Goal: Obtain resource: Download file/media

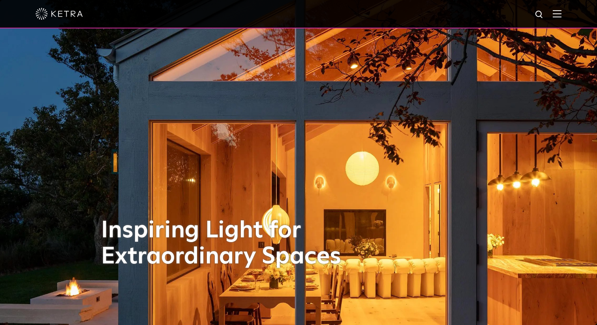
click at [556, 15] on img at bounding box center [557, 14] width 9 height 8
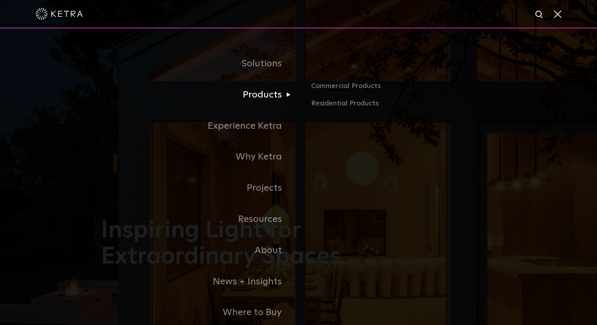
click at [278, 91] on link "Products" at bounding box center [200, 94] width 198 height 31
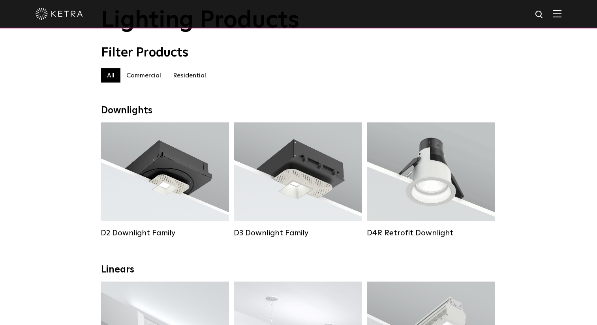
scroll to position [58, 0]
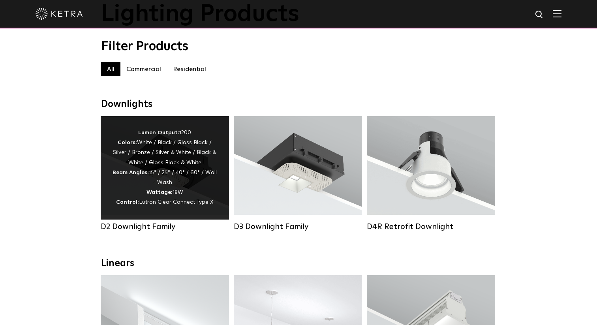
click at [164, 170] on div "Lumen Output: 1200 Colors: White / Black / Gloss Black / Silver / Bronze / Silv…" at bounding box center [165, 168] width 105 height 80
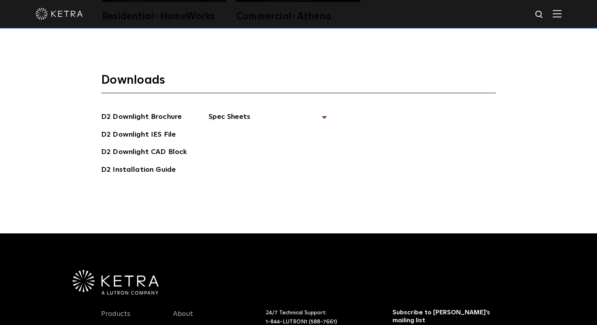
scroll to position [2169, 0]
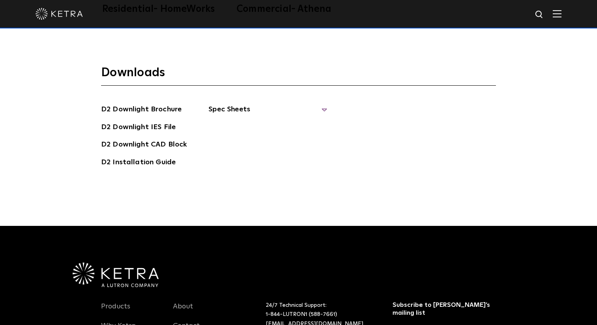
click at [233, 104] on span "Spec Sheets" at bounding box center [268, 112] width 119 height 17
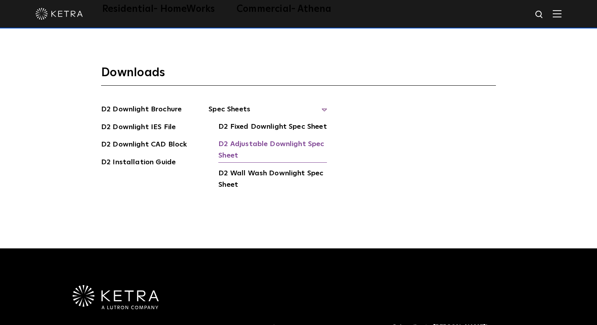
click at [239, 139] on link "D2 Adjustable Downlight Spec Sheet" at bounding box center [272, 151] width 109 height 24
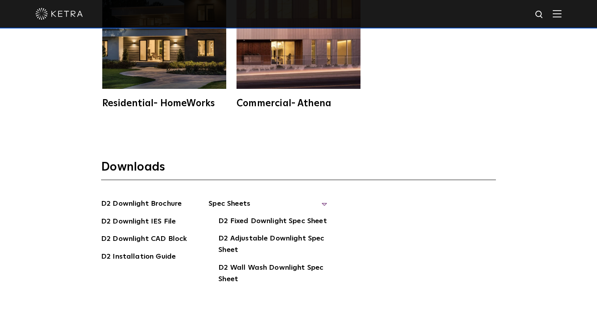
scroll to position [2077, 0]
